Goal: Task Accomplishment & Management: Manage account settings

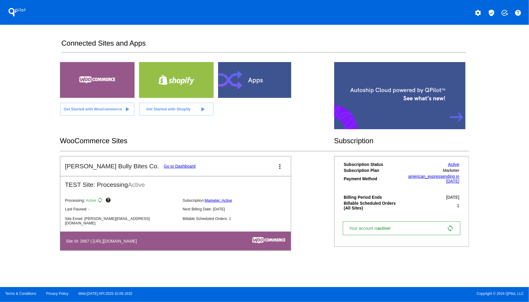
click at [164, 165] on link "Go to Dashboard" at bounding box center [180, 166] width 32 height 5
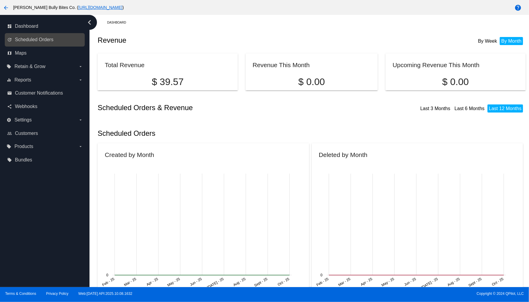
click at [66, 36] on link "update Scheduled Orders" at bounding box center [45, 40] width 76 height 10
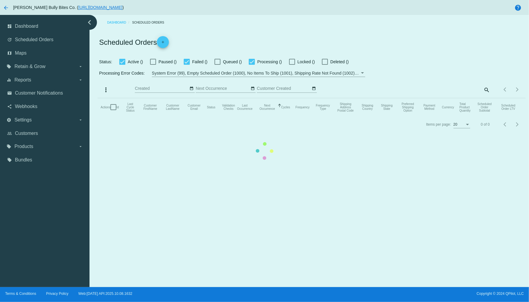
checkbox input "true"
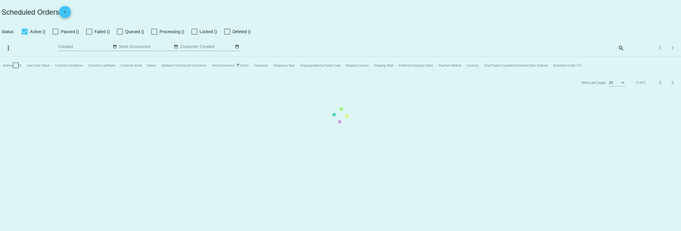
checkbox input "true"
